Goal: Task Accomplishment & Management: Manage account settings

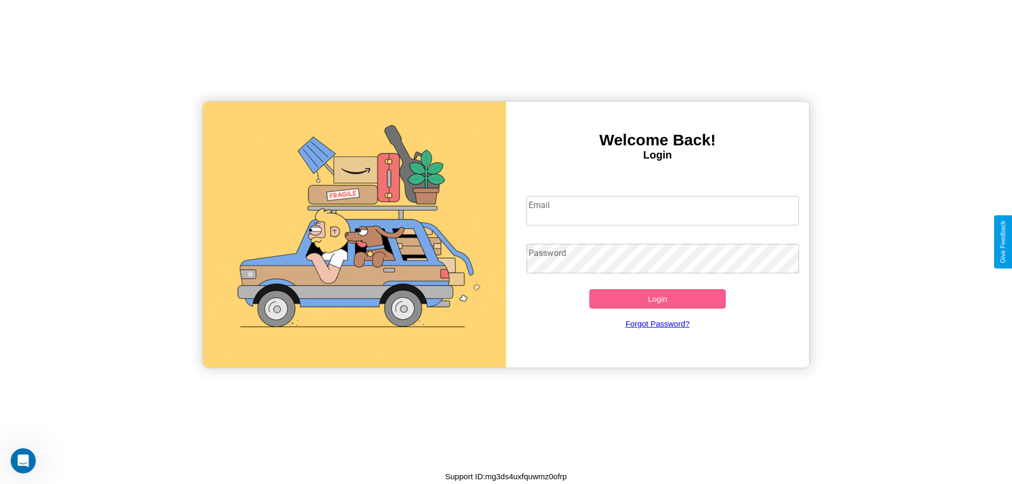
click at [663, 210] on input "Email" at bounding box center [663, 211] width 273 height 30
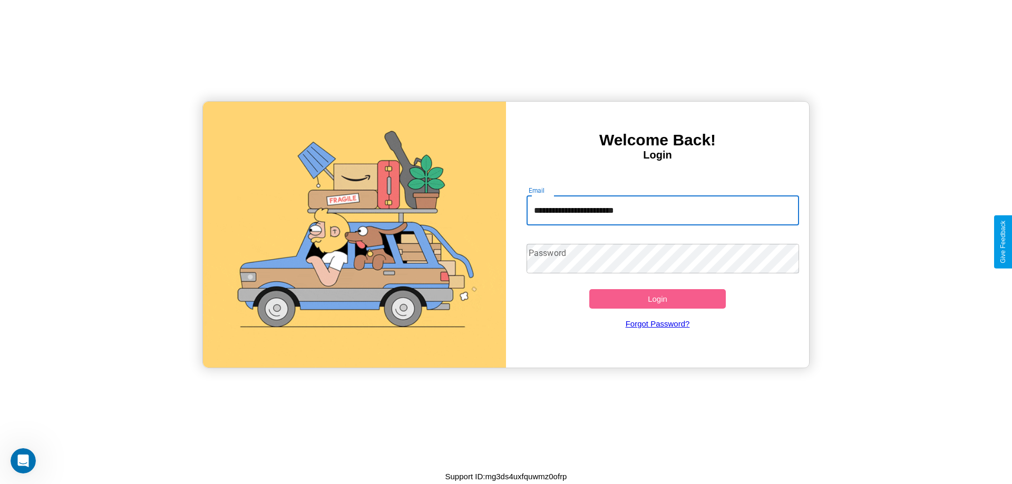
type input "**********"
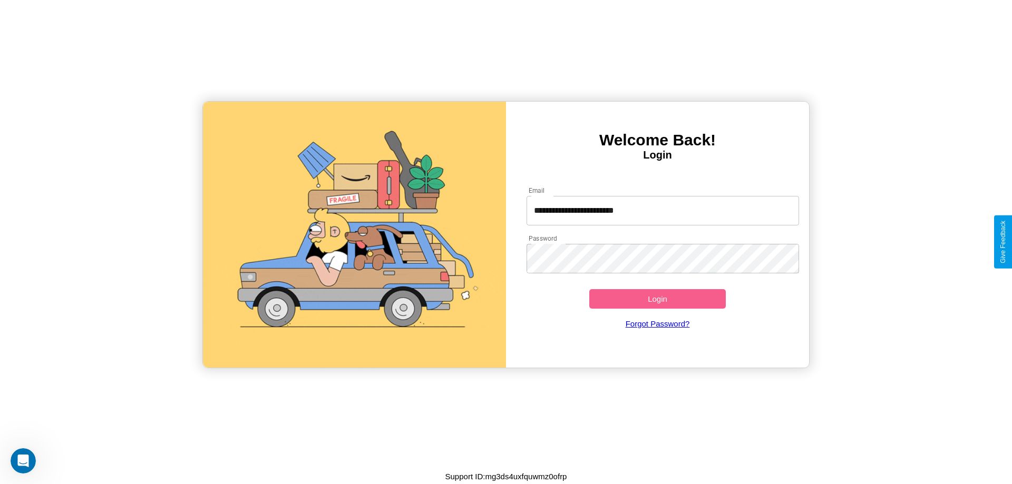
click at [657, 299] on button "Login" at bounding box center [657, 299] width 137 height 20
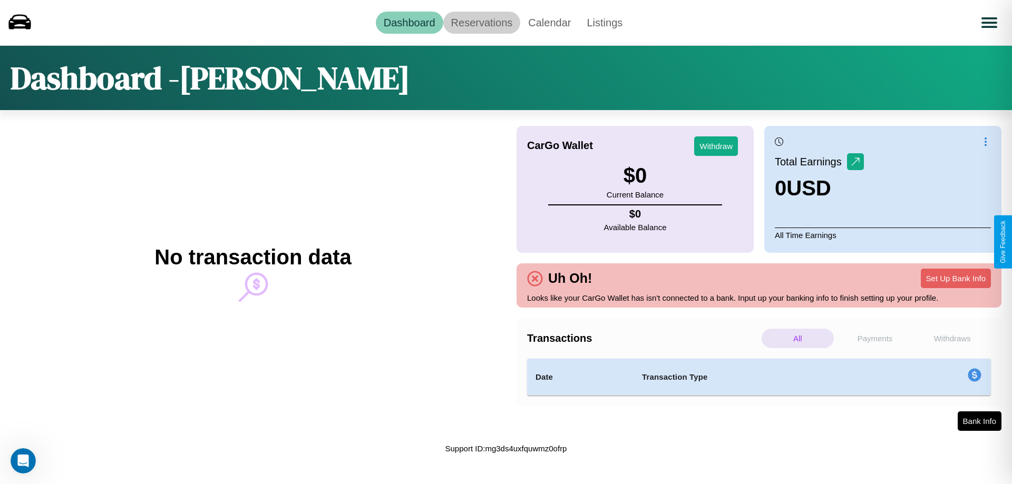
click at [481, 22] on link "Reservations" at bounding box center [481, 23] width 77 height 22
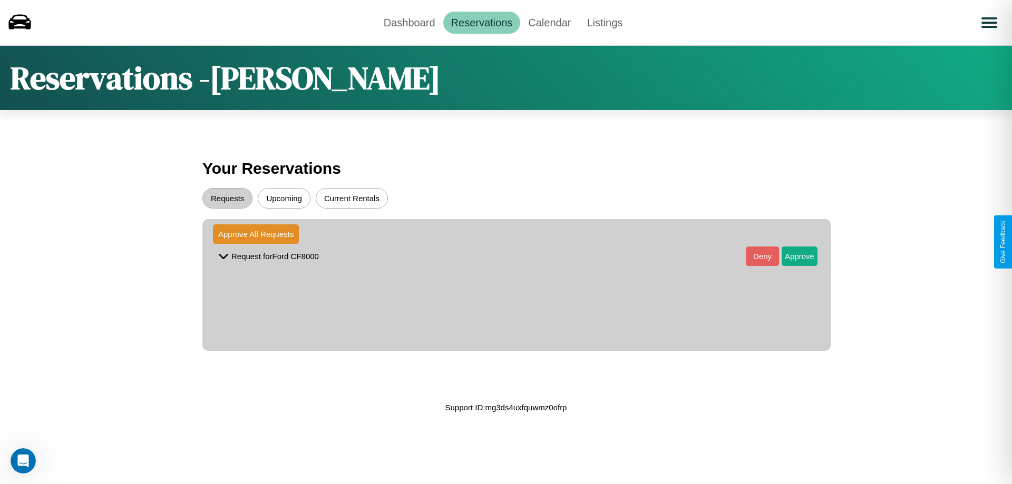
click at [284, 198] on button "Upcoming" at bounding box center [284, 198] width 53 height 21
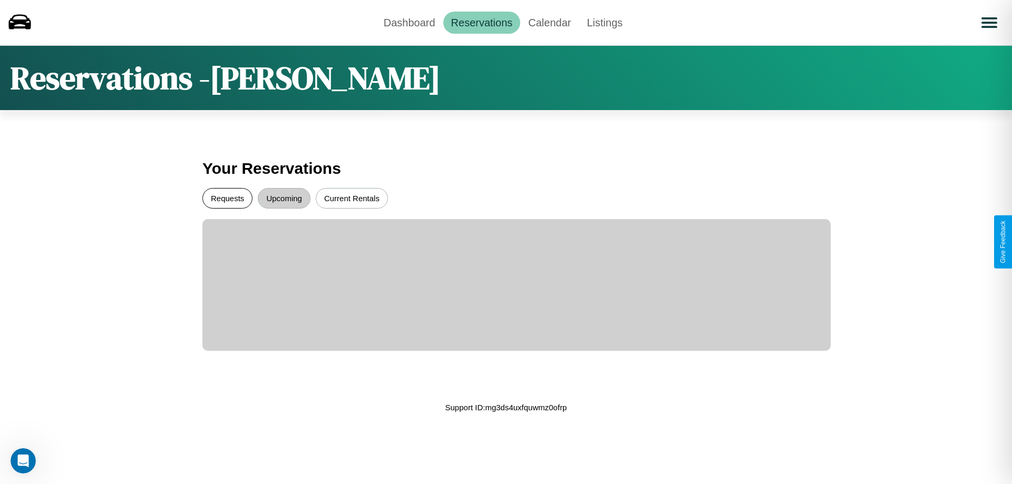
click at [227, 198] on button "Requests" at bounding box center [227, 198] width 50 height 21
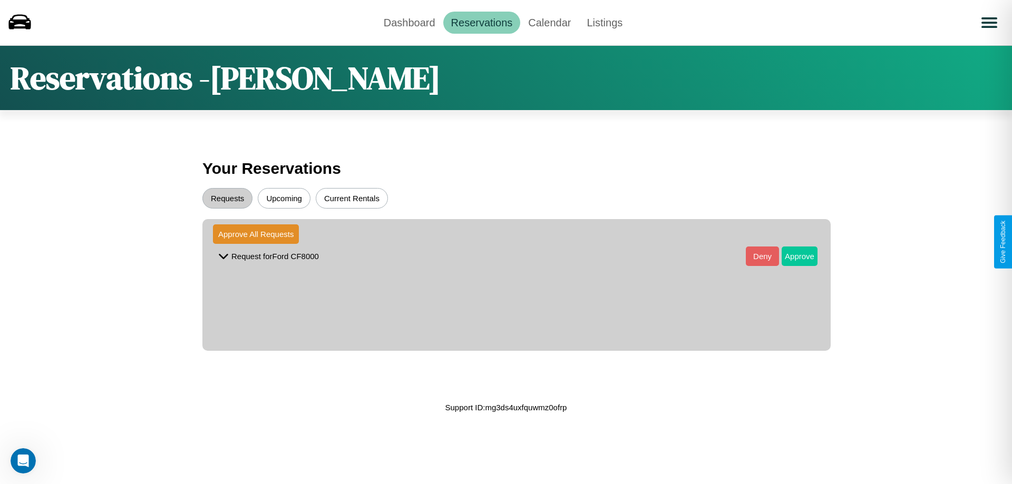
click at [792, 256] on button "Approve" at bounding box center [800, 257] width 36 height 20
